Goal: Task Accomplishment & Management: Use online tool/utility

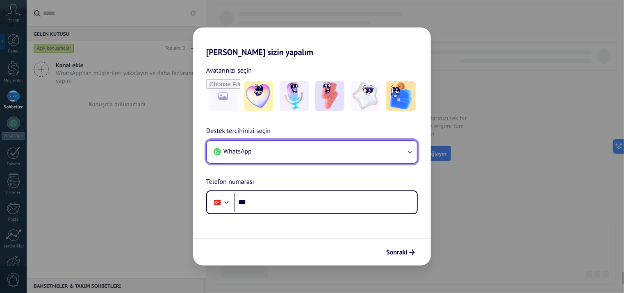
click at [260, 153] on button "WhatsApp" at bounding box center [312, 152] width 210 height 22
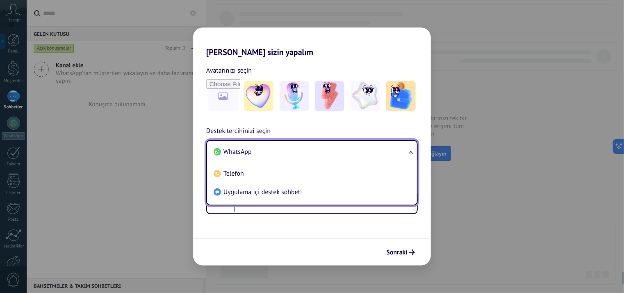
click at [260, 153] on li "WhatsApp" at bounding box center [310, 152] width 200 height 18
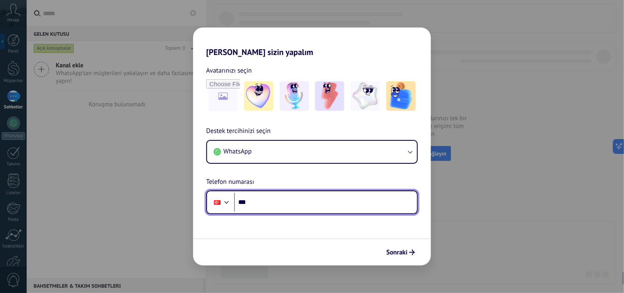
drag, startPoint x: 249, startPoint y: 202, endPoint x: 258, endPoint y: 196, distance: 10.9
click at [249, 202] on input "***" at bounding box center [325, 202] width 183 height 19
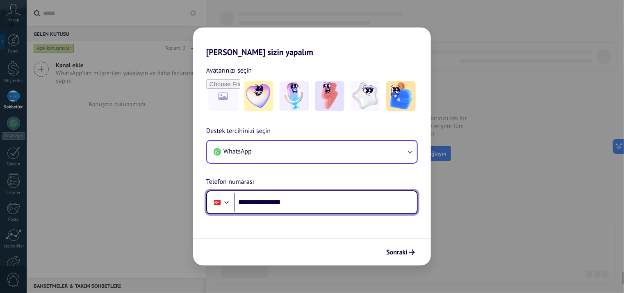
type input "**********"
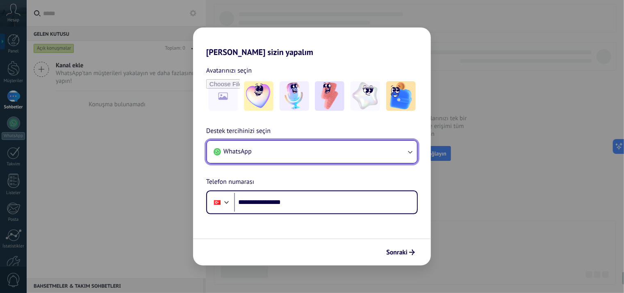
click at [396, 149] on button "WhatsApp" at bounding box center [312, 152] width 210 height 22
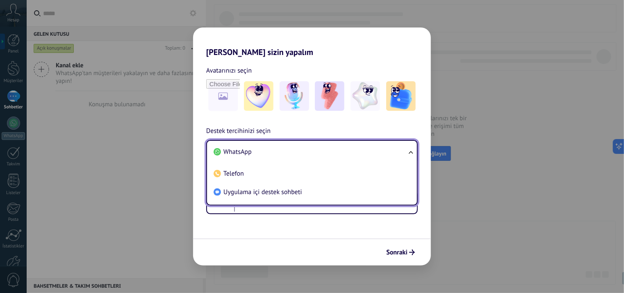
click at [396, 149] on li "WhatsApp" at bounding box center [310, 152] width 200 height 18
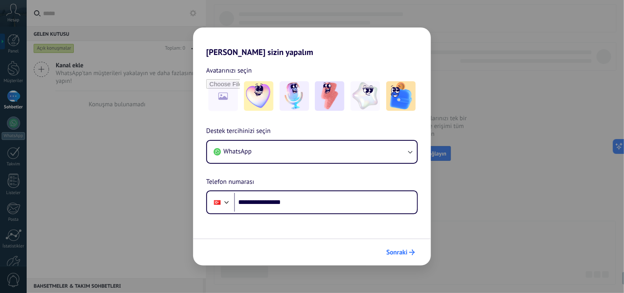
click at [392, 254] on span "Sonraki" at bounding box center [396, 252] width 21 height 6
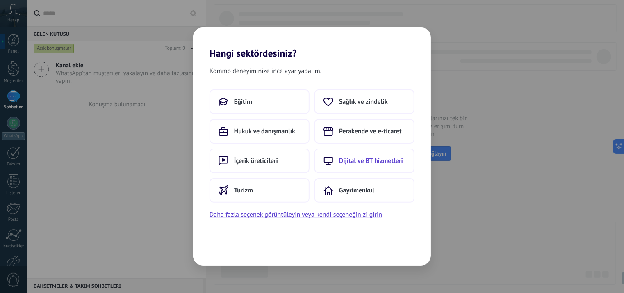
click at [356, 162] on span "Dijital ve BT hizmetleri" at bounding box center [371, 161] width 64 height 8
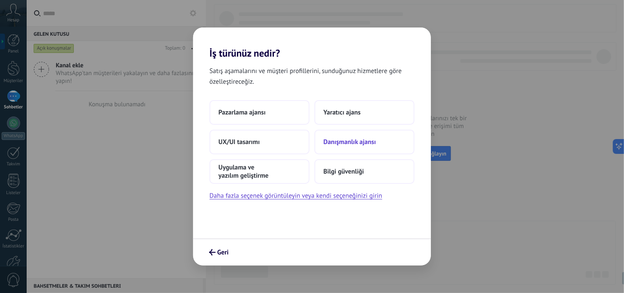
click at [348, 143] on span "Danışmanlık ajansı" at bounding box center [350, 142] width 53 height 8
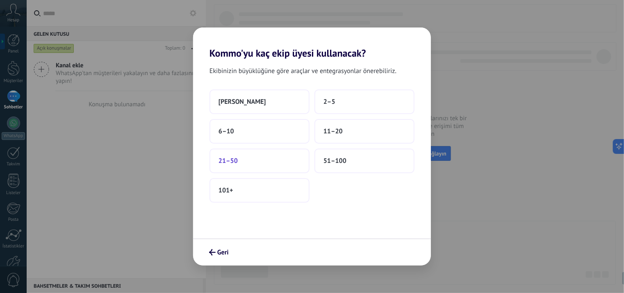
click at [245, 160] on button "21–50" at bounding box center [260, 161] width 100 height 25
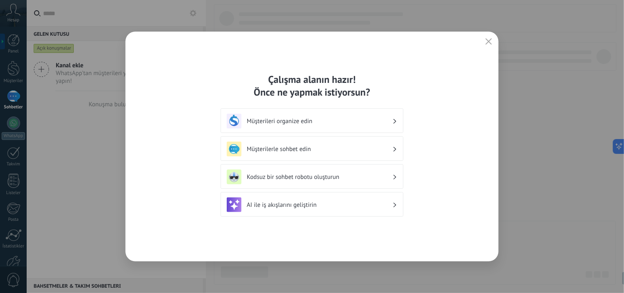
click at [305, 201] on h3 "AI ile iş akışlarını geliştirin" at bounding box center [320, 205] width 146 height 8
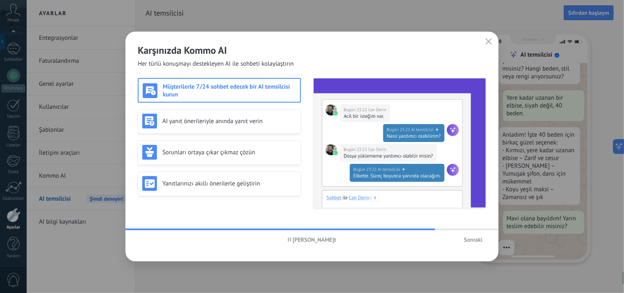
scroll to position [93, 0]
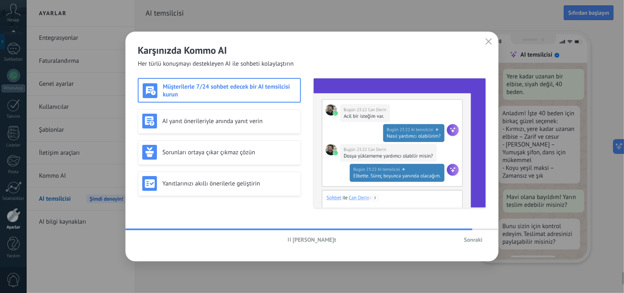
click at [273, 91] on h3 "Müşterilerle 7/24 sohbet edecek bir AI temsilcisi kurun" at bounding box center [229, 91] width 133 height 16
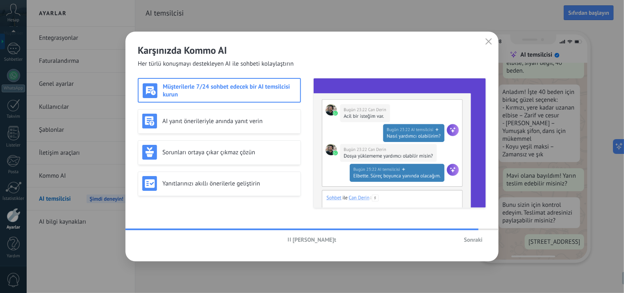
scroll to position [143, 0]
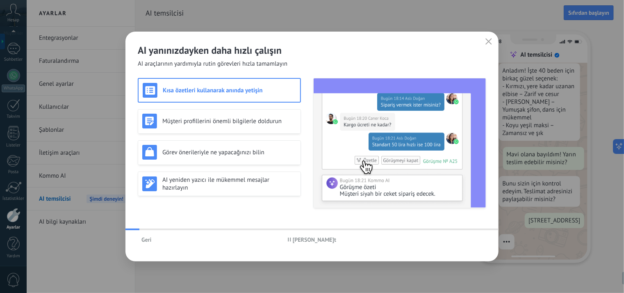
drag, startPoint x: 474, startPoint y: 242, endPoint x: 123, endPoint y: 165, distance: 359.6
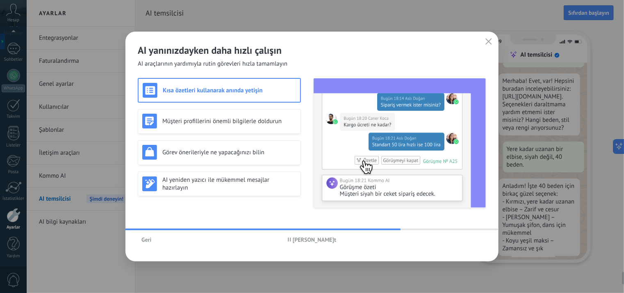
scroll to position [26, 0]
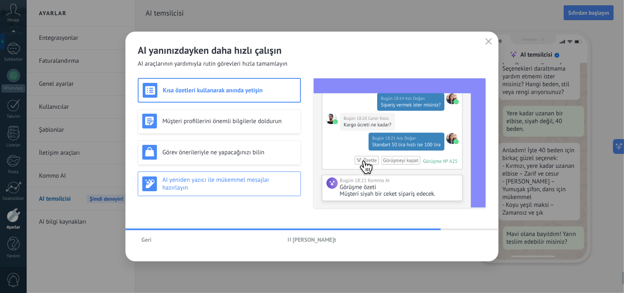
click at [193, 187] on h3 "AI yeniden yazıcı ile mükemmel mesajlar hazırlayın" at bounding box center [229, 184] width 134 height 16
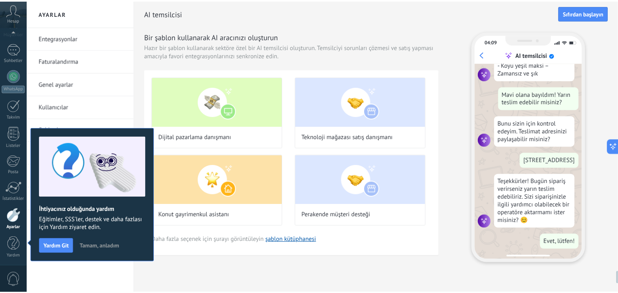
scroll to position [0, 0]
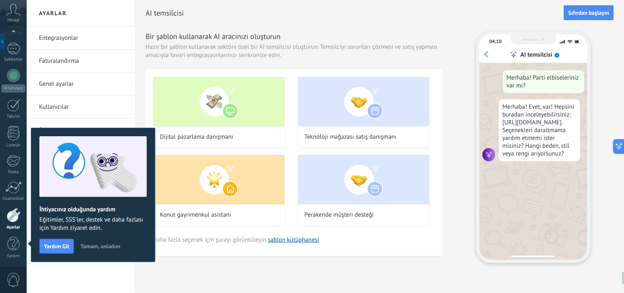
click at [12, 213] on div at bounding box center [14, 215] width 14 height 14
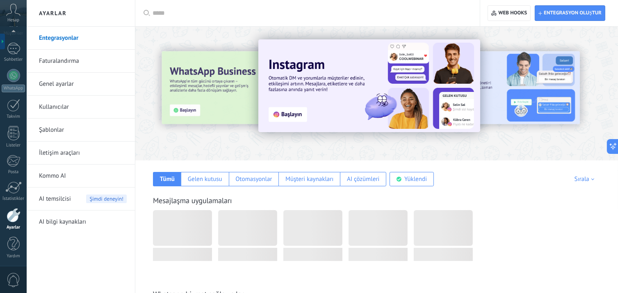
click at [77, 38] on link "Entegrasyonlar" at bounding box center [83, 38] width 88 height 23
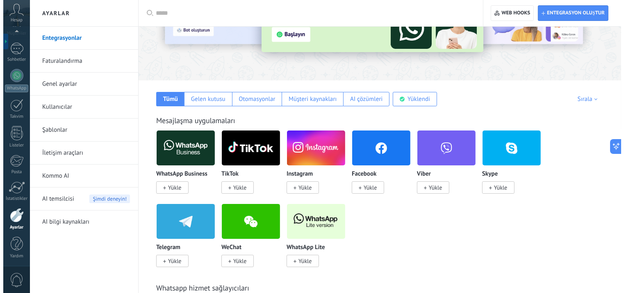
scroll to position [82, 0]
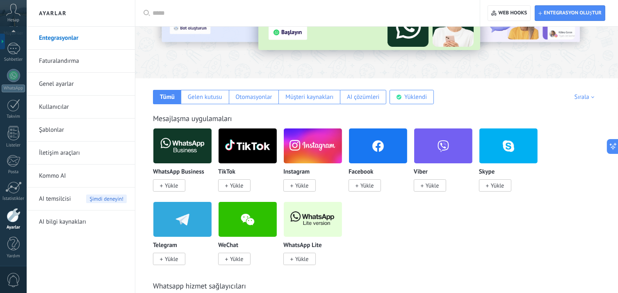
click at [189, 141] on img at bounding box center [182, 146] width 58 height 40
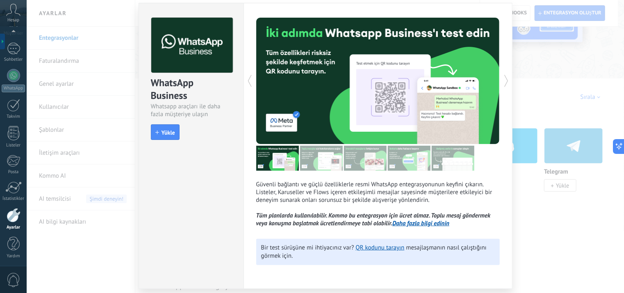
scroll to position [41, 0]
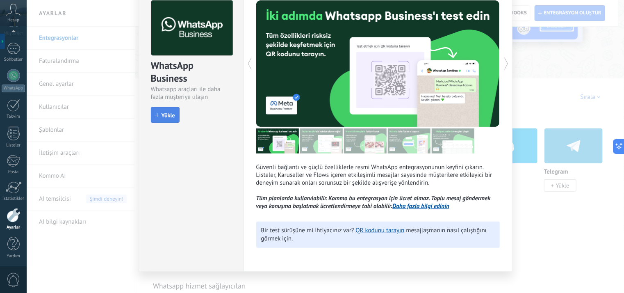
click at [162, 114] on span "Yükle" at bounding box center [169, 115] width 14 height 6
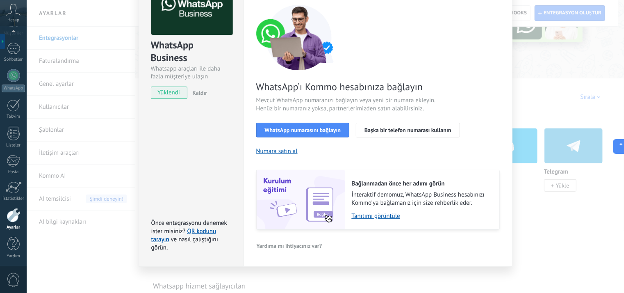
scroll to position [0, 0]
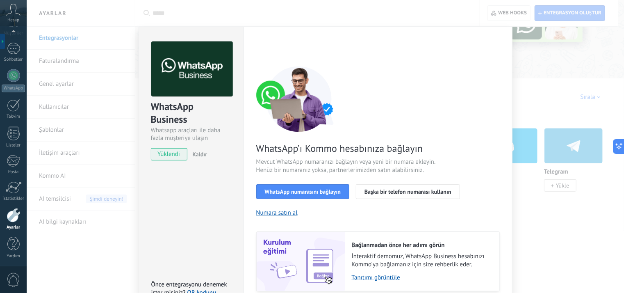
click at [16, 220] on div at bounding box center [14, 215] width 14 height 14
click at [203, 156] on span "Kaldır" at bounding box center [200, 154] width 15 height 7
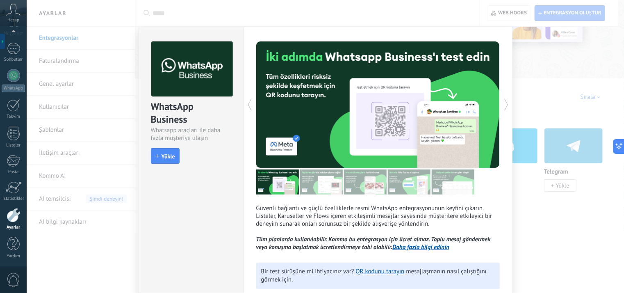
click at [20, 218] on div at bounding box center [14, 215] width 14 height 14
click at [16, 60] on div at bounding box center [13, 62] width 12 height 15
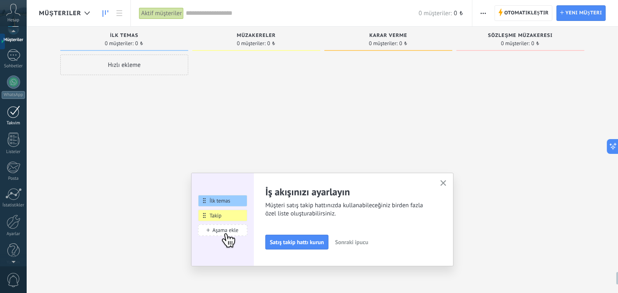
scroll to position [48, 0]
click at [13, 218] on div at bounding box center [14, 215] width 14 height 14
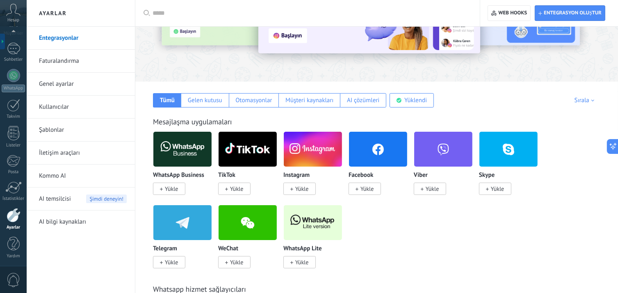
scroll to position [82, 0]
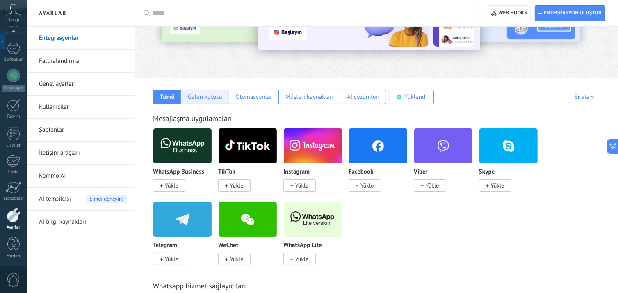
click at [205, 97] on div "Gelen kutusu" at bounding box center [205, 97] width 34 height 8
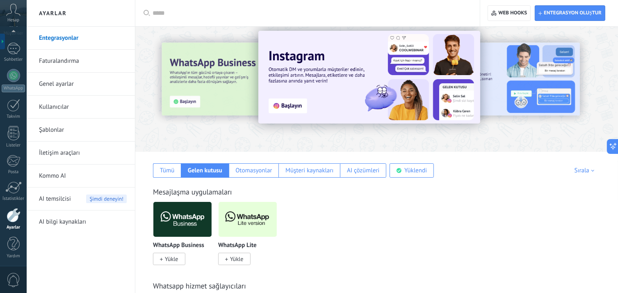
scroll to position [0, 0]
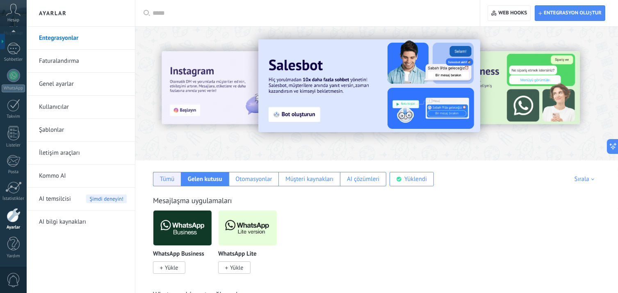
click at [166, 179] on div "Tümü" at bounding box center [167, 179] width 15 height 8
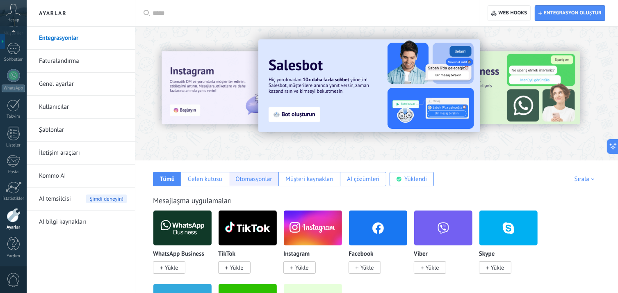
click at [245, 178] on div "Otomasyonlar" at bounding box center [253, 179] width 37 height 8
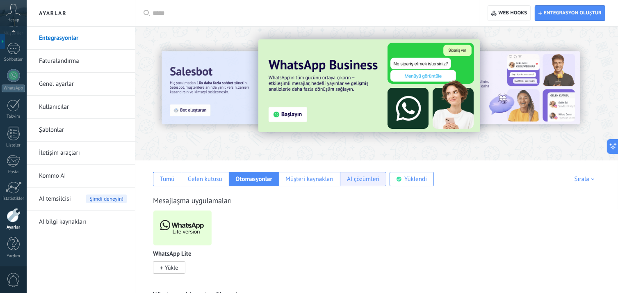
click at [347, 179] on div "AI çözümleri" at bounding box center [363, 179] width 32 height 8
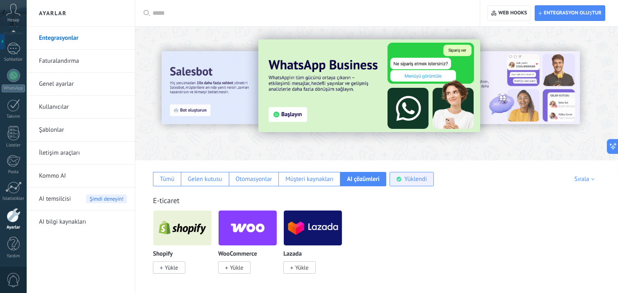
click at [412, 181] on div "Yüklendi" at bounding box center [416, 179] width 23 height 8
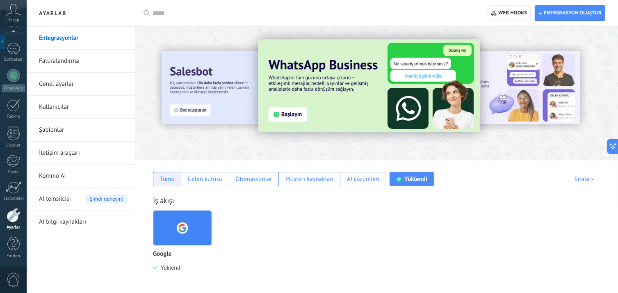
click at [170, 183] on div "Tümü" at bounding box center [167, 179] width 28 height 14
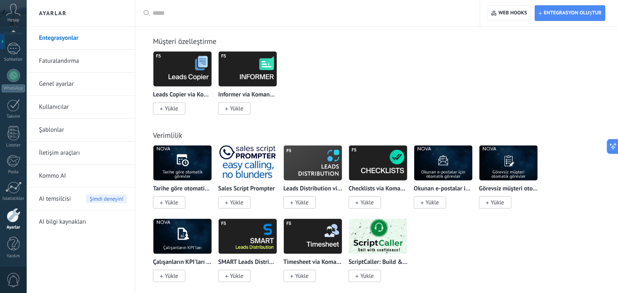
scroll to position [1714, 0]
